Goal: Communication & Community: Participate in discussion

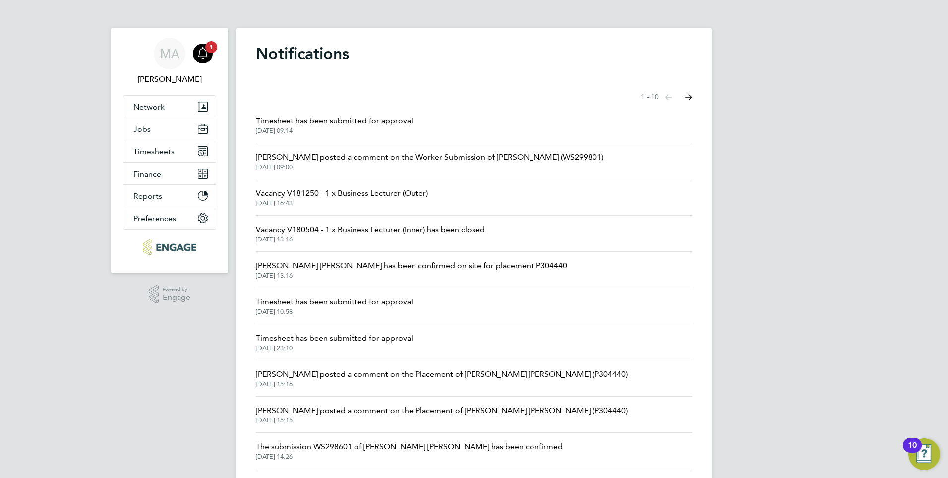
scroll to position [27, 0]
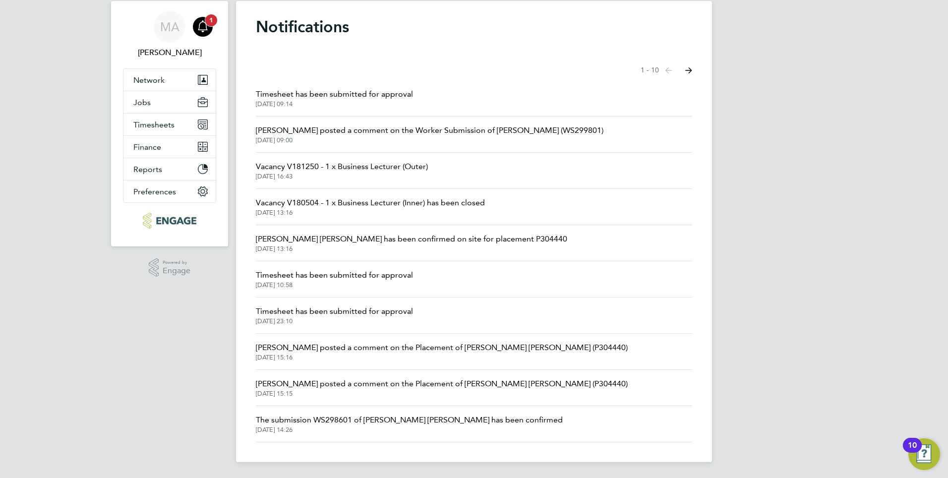
click at [205, 27] on icon "Main navigation" at bounding box center [203, 26] width 12 height 12
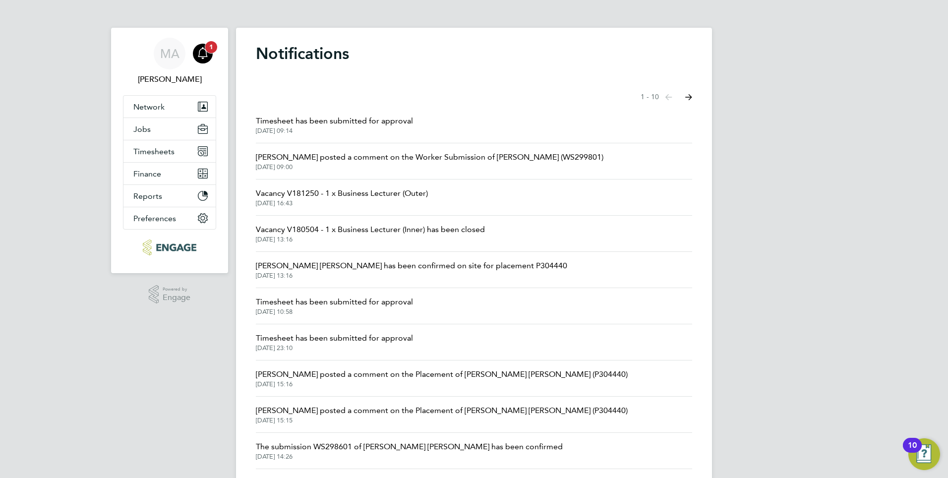
click at [211, 58] on div "Main navigation" at bounding box center [203, 54] width 20 height 20
click at [279, 165] on span "[DATE] 09:00" at bounding box center [430, 167] width 348 height 8
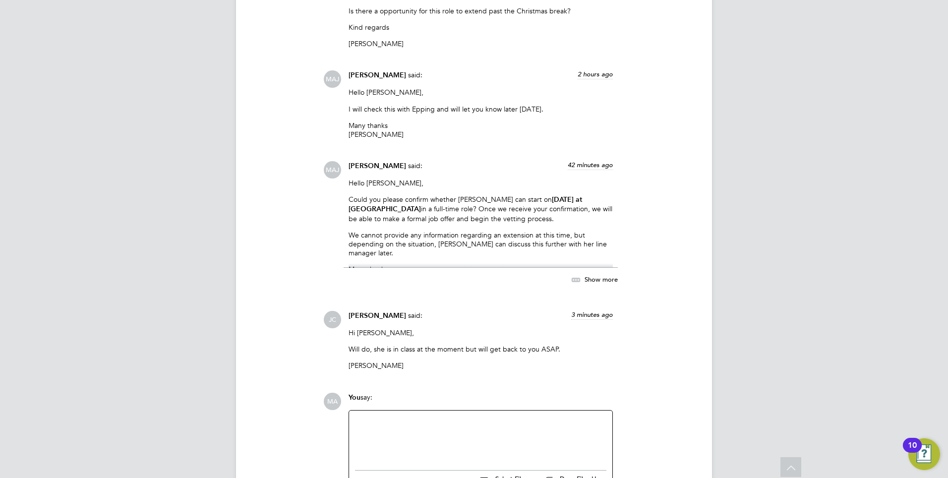
scroll to position [1343, 0]
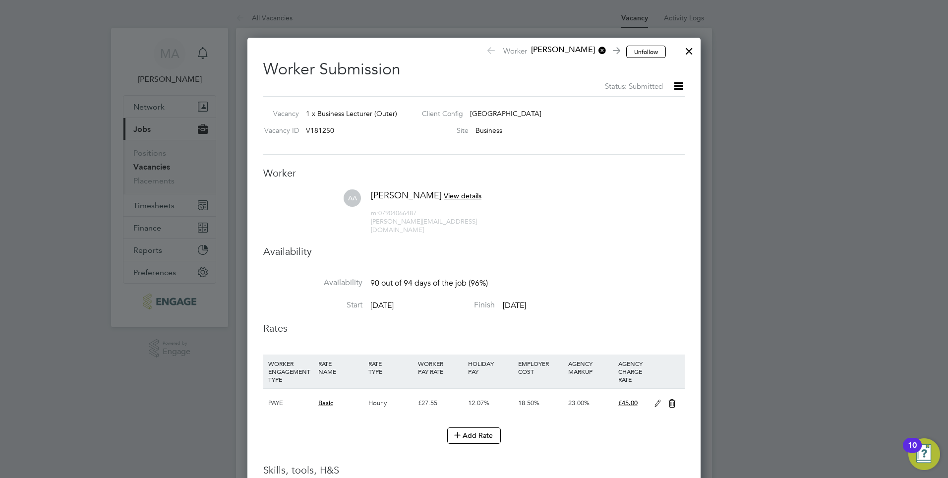
click at [690, 50] on div at bounding box center [689, 49] width 18 height 18
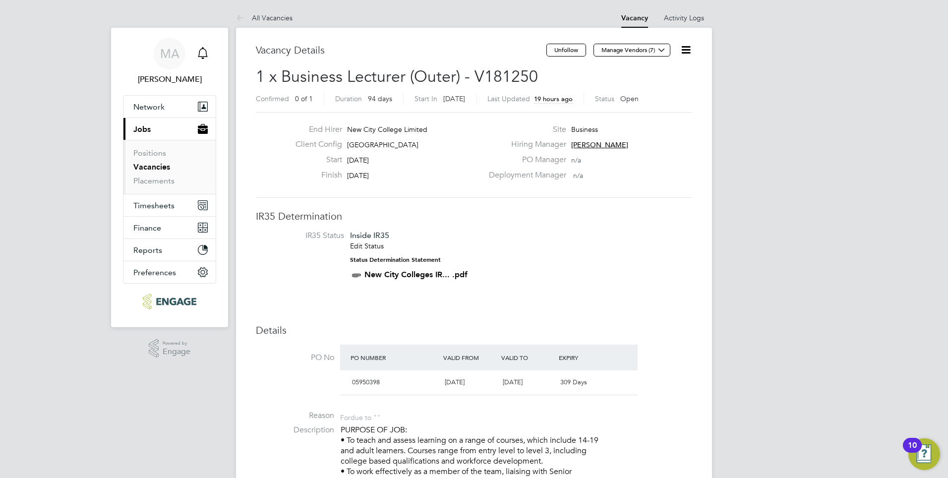
click at [203, 54] on icon "Main navigation" at bounding box center [203, 53] width 12 height 12
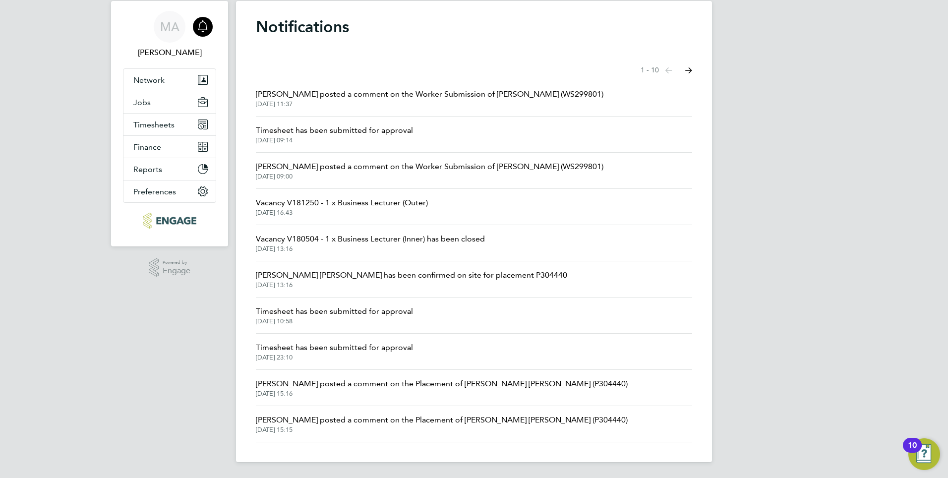
click at [296, 96] on span "[PERSON_NAME] posted a comment on the Worker Submission of [PERSON_NAME] (WS299…" at bounding box center [430, 94] width 348 height 12
